Goal: Task Accomplishment & Management: Manage account settings

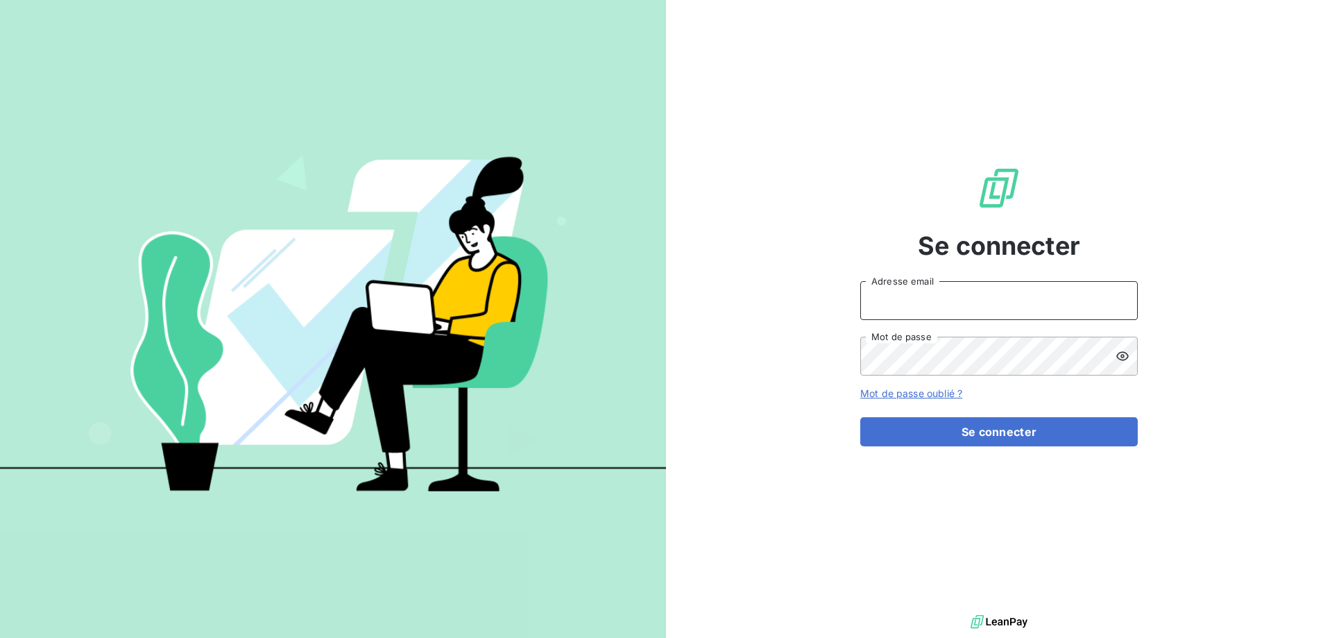
type input "[EMAIL_ADDRESS][DOMAIN_NAME]"
click at [936, 461] on div "Se connecter [EMAIL_ADDRESS][DOMAIN_NAME] Adresse email Mot de passe Mot de pas…" at bounding box center [999, 305] width 278 height 611
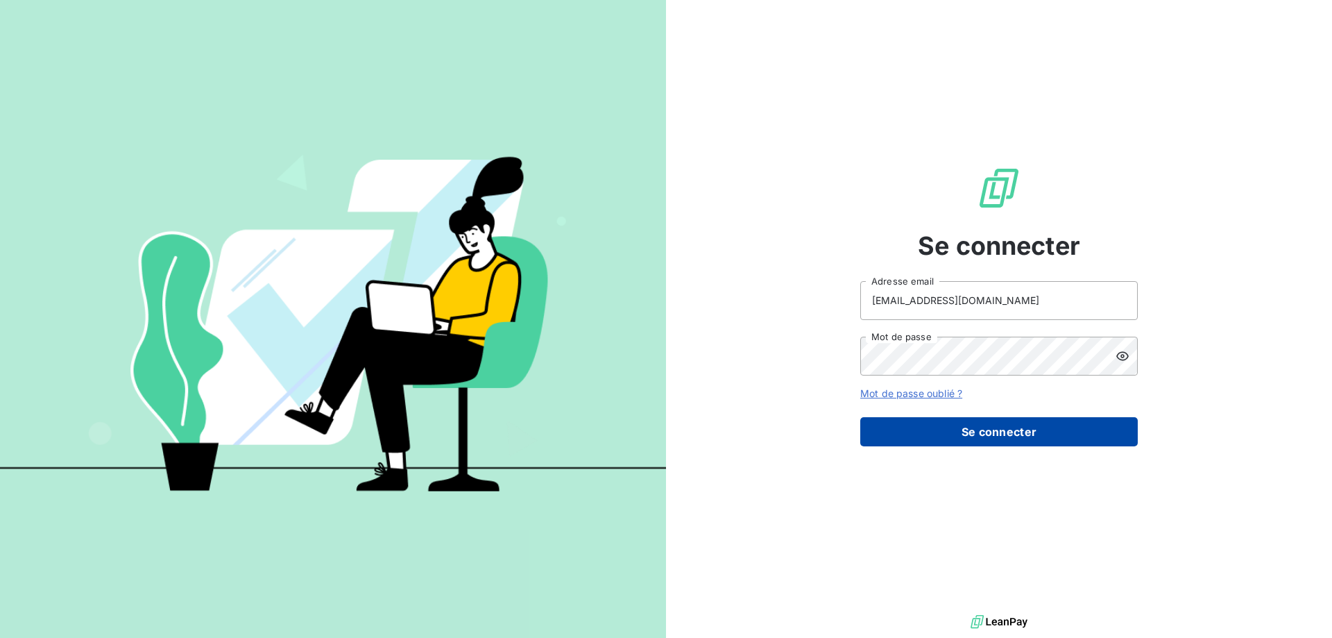
click at [937, 442] on button "Se connecter" at bounding box center [999, 431] width 278 height 29
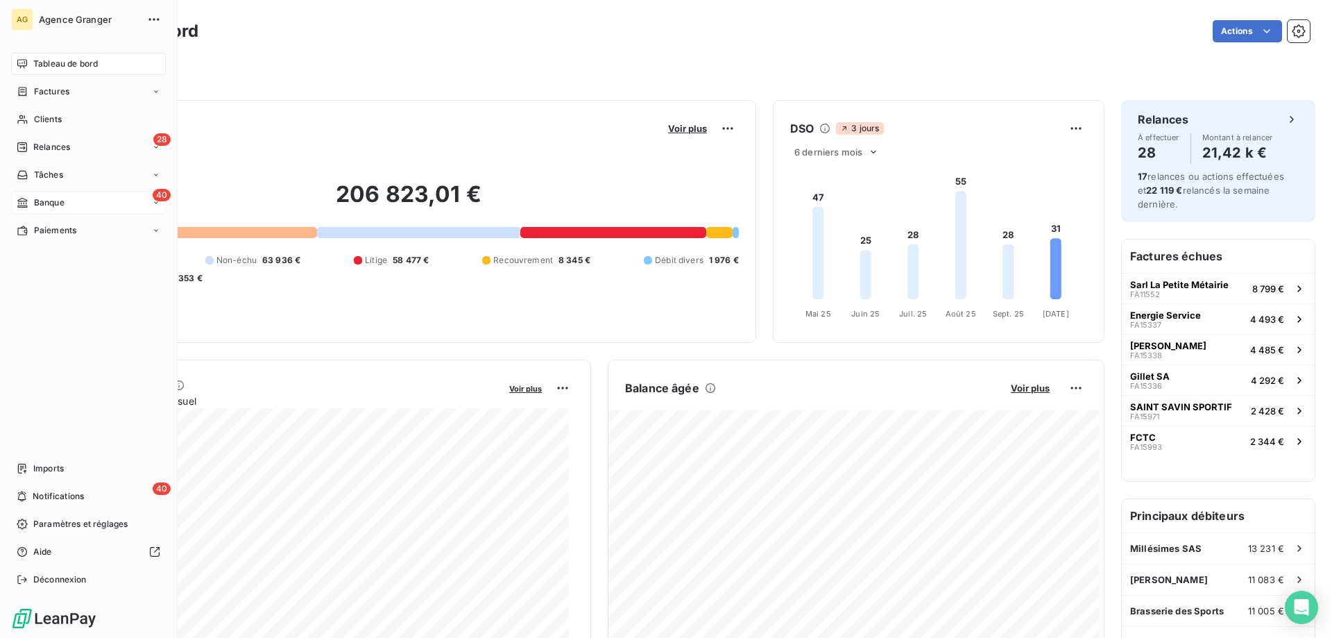
click at [64, 194] on div "40 Banque" at bounding box center [88, 203] width 155 height 22
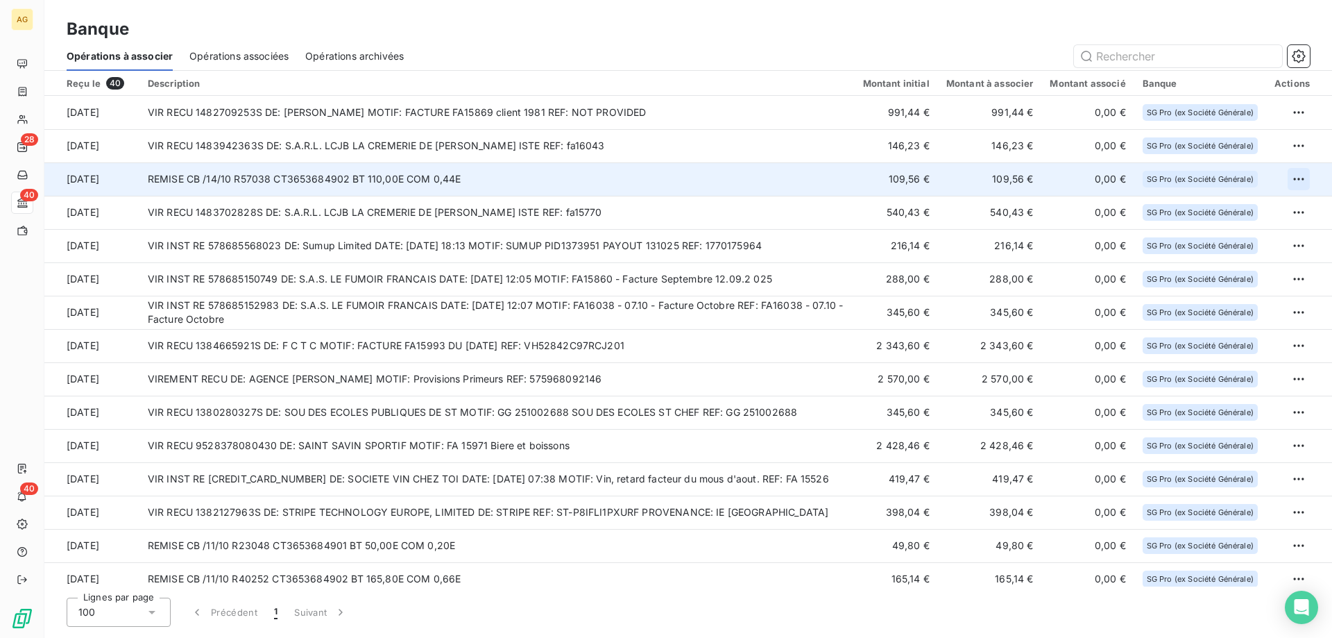
click at [1293, 178] on html "AG 28 40 40 Banque Opérations à associer Opérations associées Opérations archiv…" at bounding box center [666, 319] width 1332 height 638
click at [1263, 209] on div "Archiver l’opération" at bounding box center [1244, 209] width 107 height 22
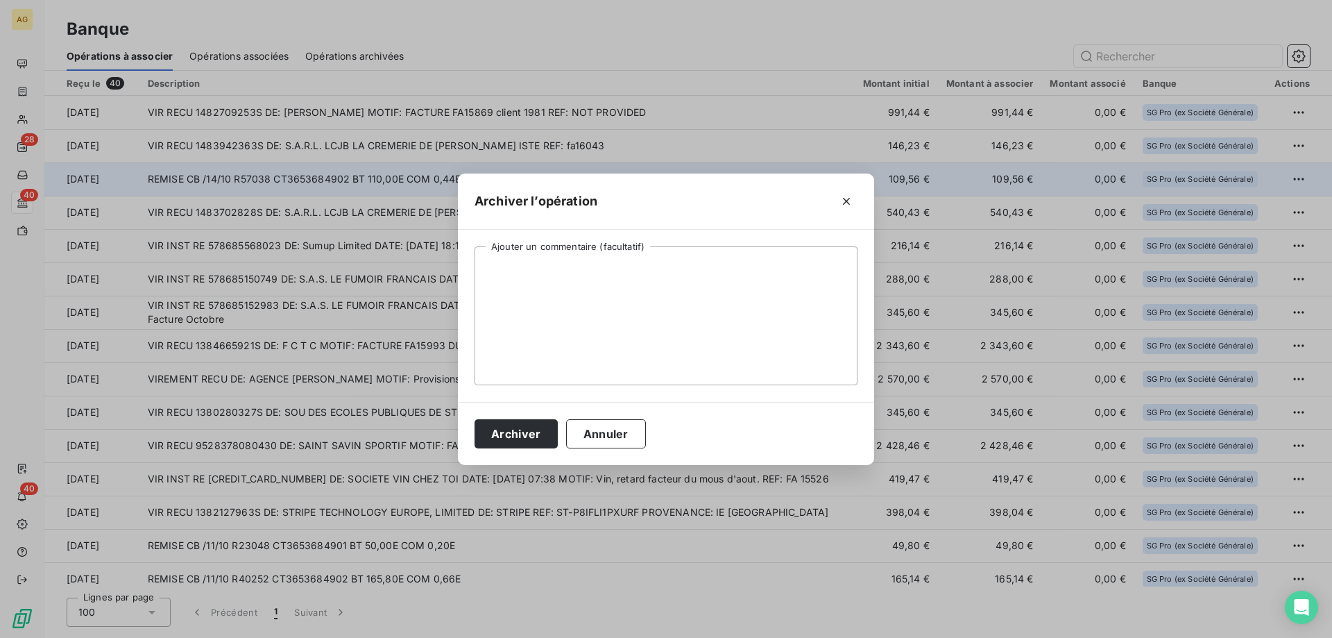
click at [518, 449] on div "Archiver Annuler" at bounding box center [666, 433] width 416 height 63
click at [517, 434] on button "Archiver" at bounding box center [516, 433] width 83 height 29
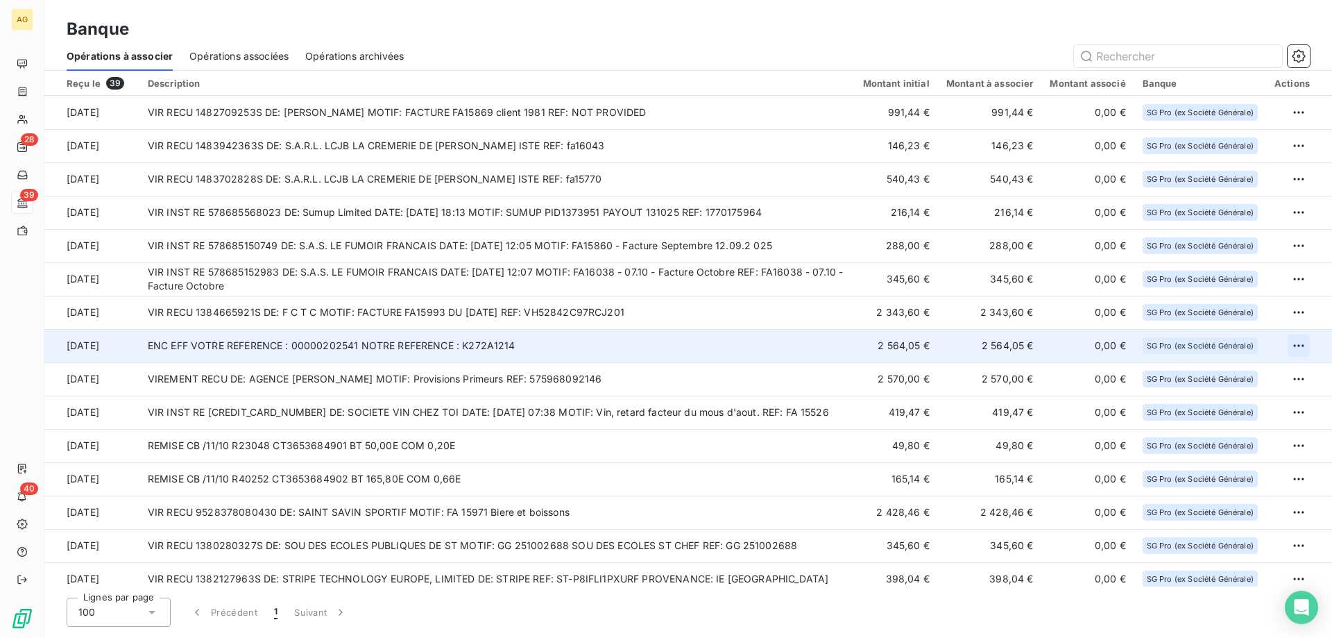
click at [1286, 349] on html "AG 28 39 40 Banque Opérations à associer Opérations associées Opérations archiv…" at bounding box center [666, 319] width 1332 height 638
click at [1239, 375] on div "Archiver l’opération" at bounding box center [1244, 376] width 107 height 22
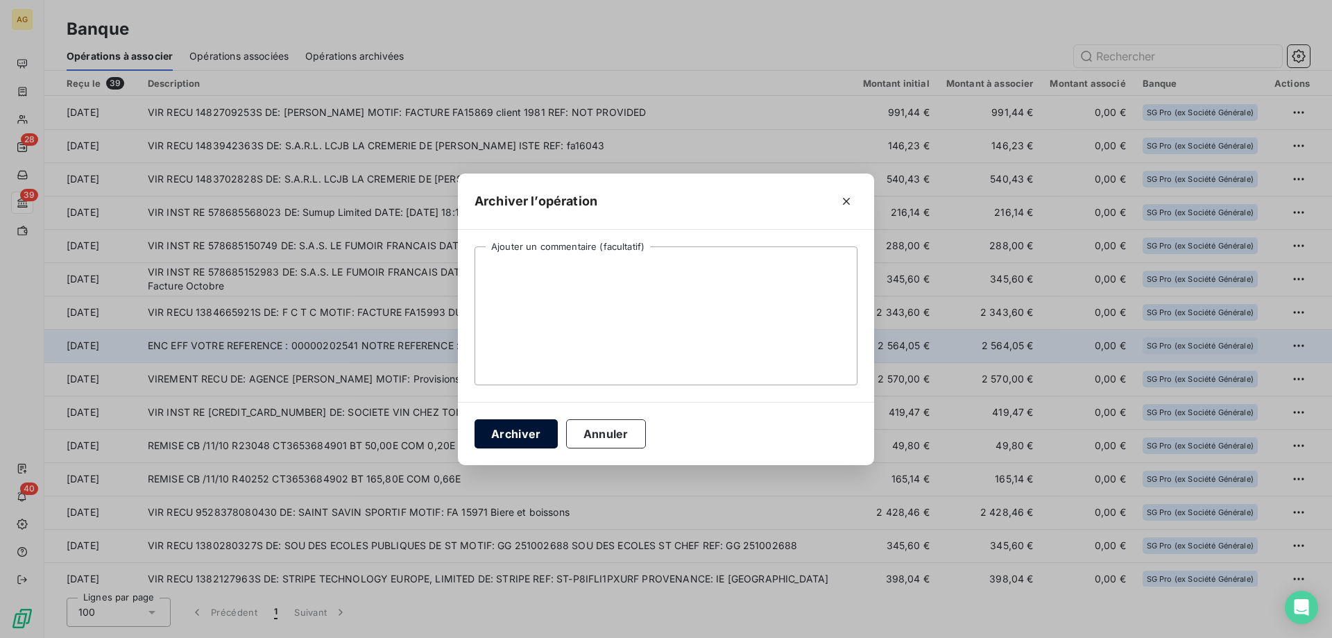
click at [537, 441] on button "Archiver" at bounding box center [516, 433] width 83 height 29
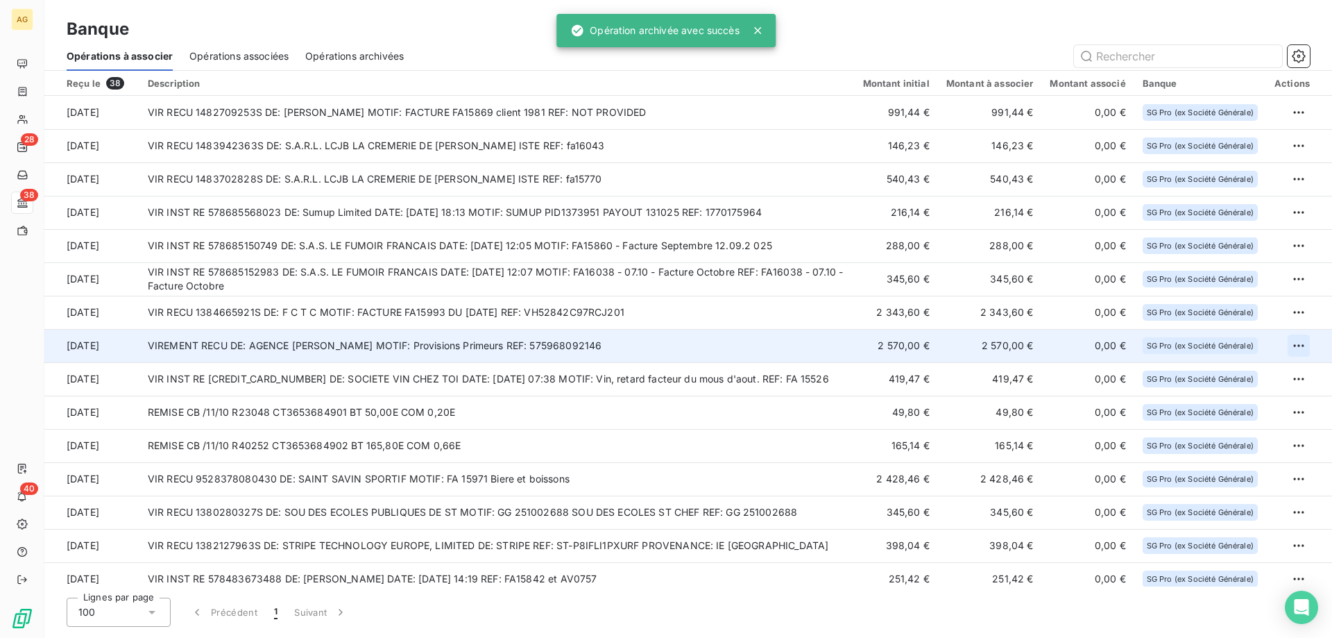
click at [1295, 348] on html "AG 28 38 40 Banque Opérations à associer Opérations associées Opérations archiv…" at bounding box center [666, 319] width 1332 height 638
click at [1227, 377] on div "Archiver l’opération" at bounding box center [1244, 376] width 107 height 22
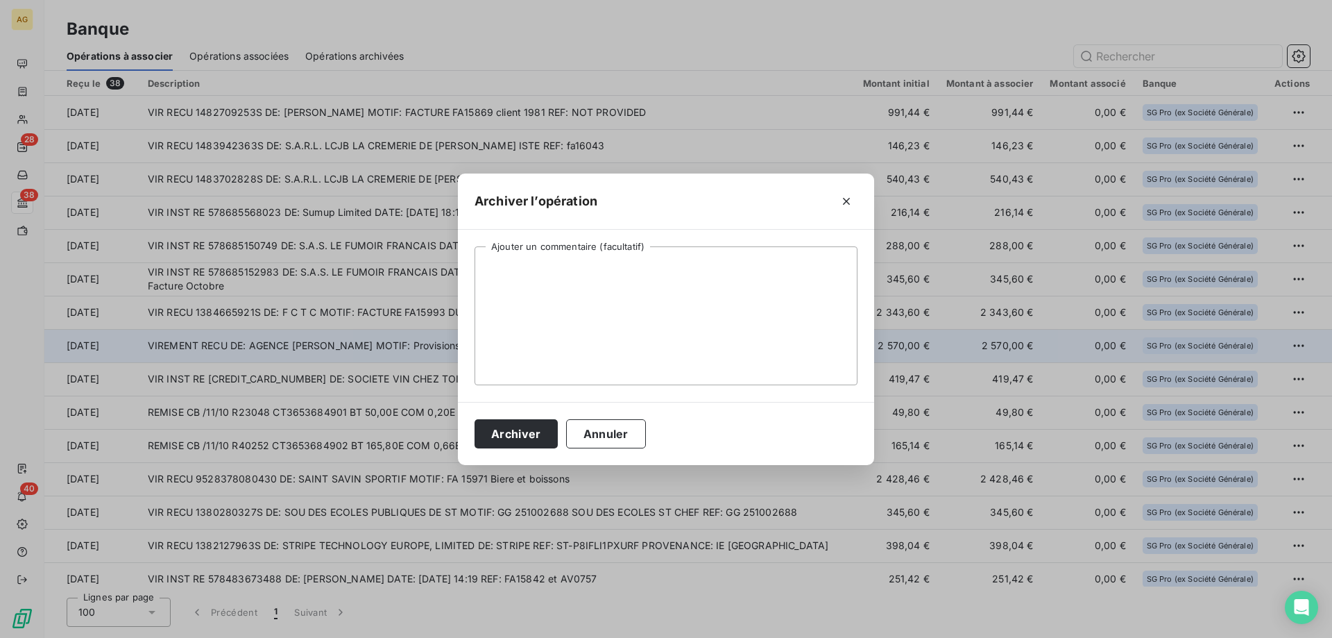
click at [520, 451] on div "Archiver Annuler" at bounding box center [666, 433] width 416 height 63
click at [514, 448] on div "Archiver Annuler" at bounding box center [666, 433] width 416 height 63
click at [513, 432] on button "Archiver" at bounding box center [516, 433] width 83 height 29
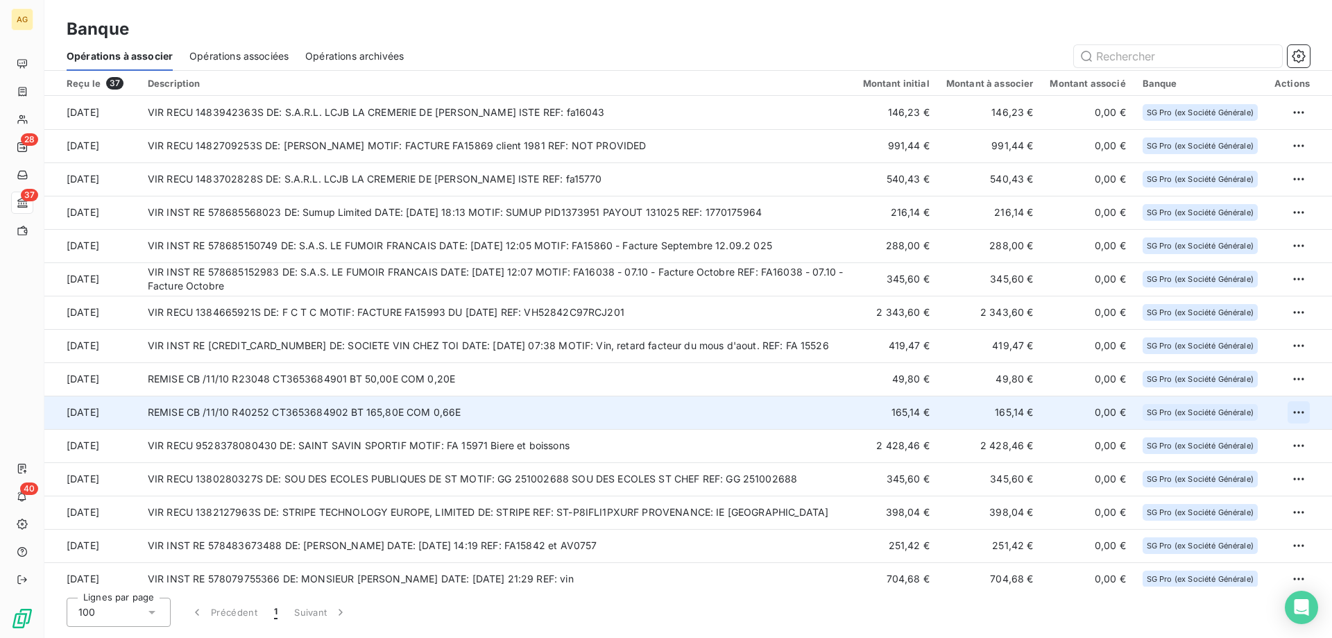
click at [1293, 414] on html "AG 28 37 40 Banque Opérations à associer Opérations associées Opérations archiv…" at bounding box center [666, 319] width 1332 height 638
click at [1237, 438] on div "Archiver l’opération" at bounding box center [1244, 443] width 107 height 22
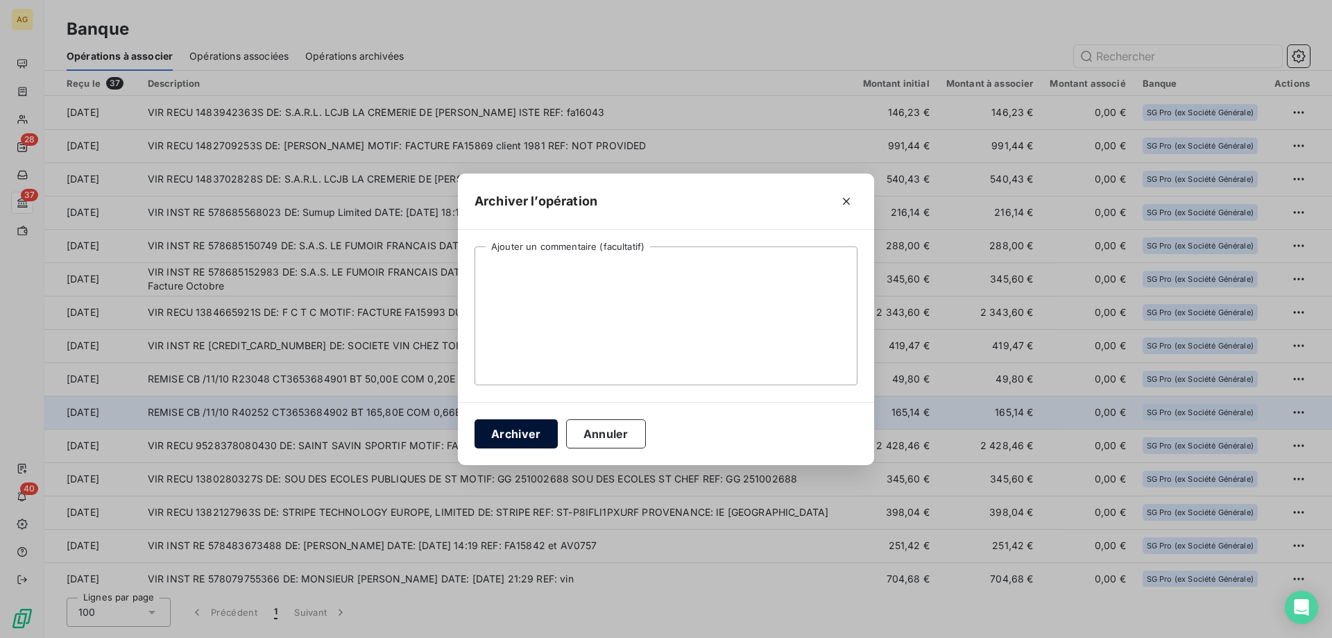
click at [502, 432] on button "Archiver" at bounding box center [516, 433] width 83 height 29
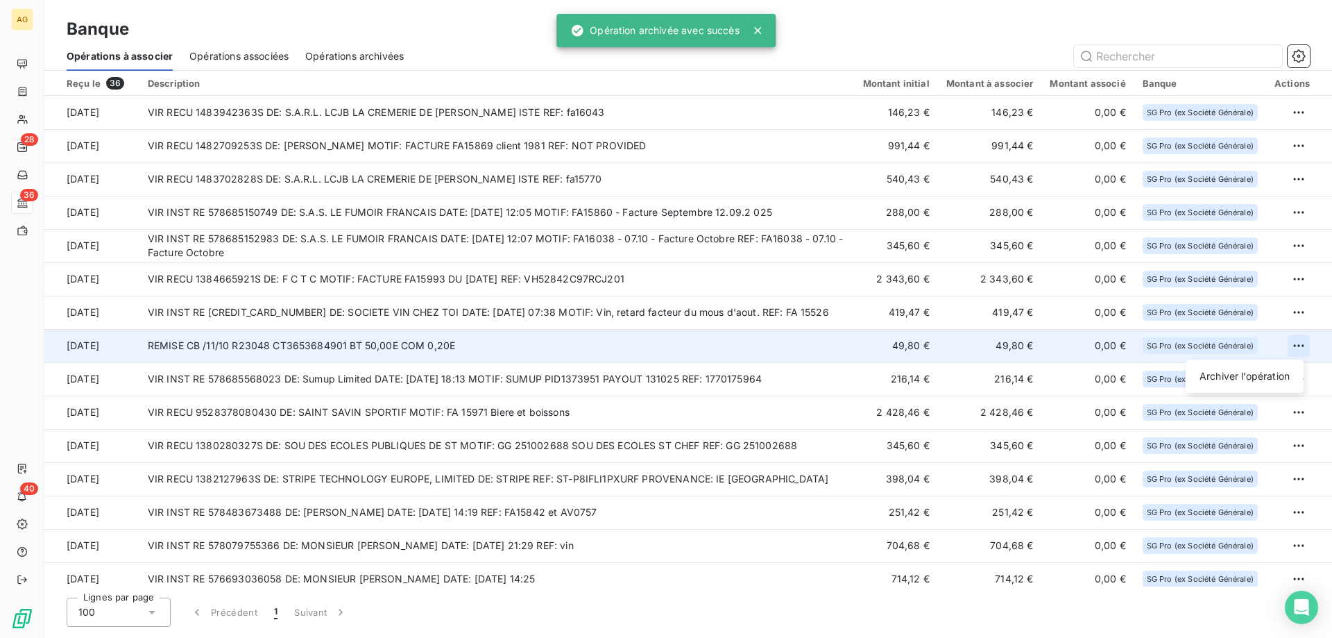
click at [1292, 350] on html "AG 28 36 40 Banque Opérations à associer Opérations associées Opérations archiv…" at bounding box center [666, 319] width 1332 height 638
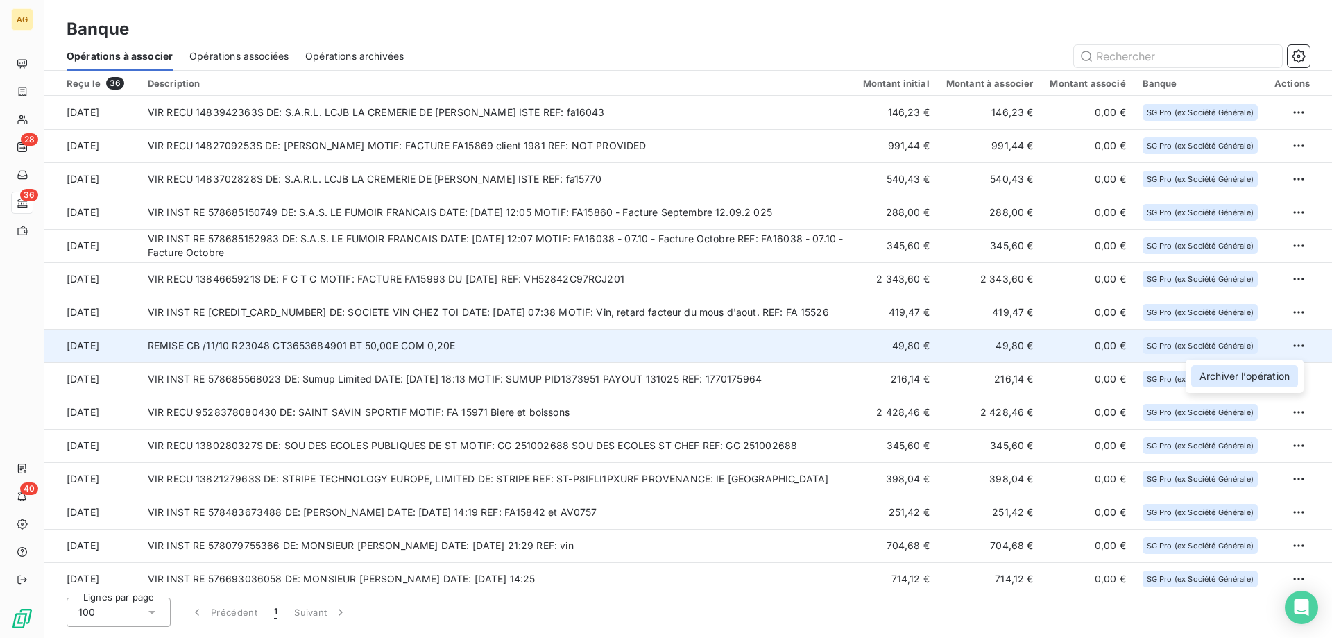
click at [1252, 370] on div "Archiver l’opération" at bounding box center [1244, 376] width 107 height 22
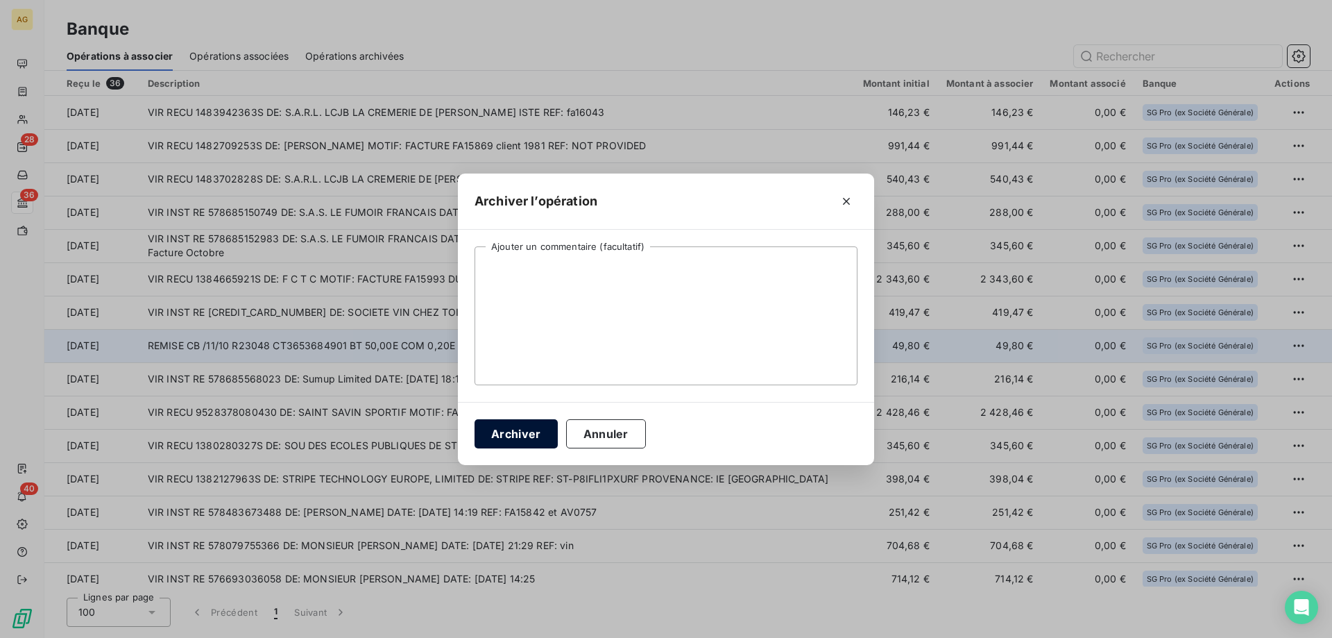
click at [508, 445] on button "Archiver" at bounding box center [516, 433] width 83 height 29
